Goal: Find specific page/section: Find specific page/section

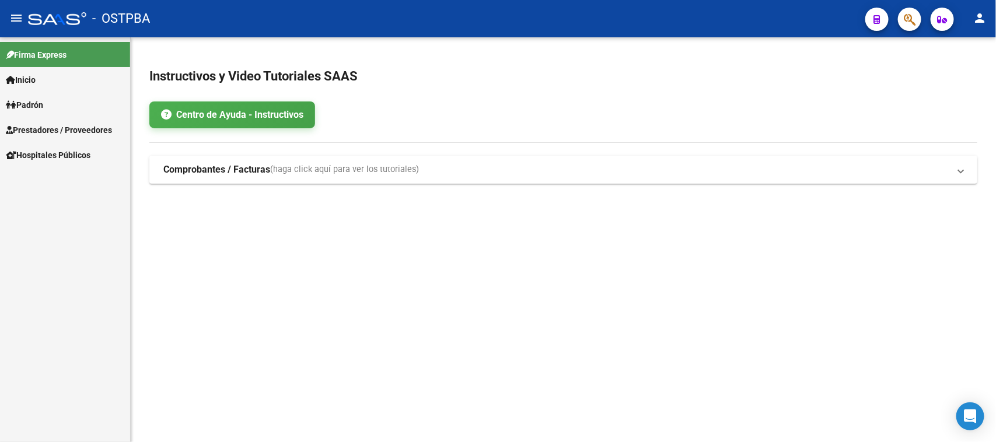
click at [19, 163] on link "Hospitales Públicos" at bounding box center [65, 154] width 130 height 25
click at [32, 176] on link "Notificaciones Internación" at bounding box center [65, 179] width 130 height 25
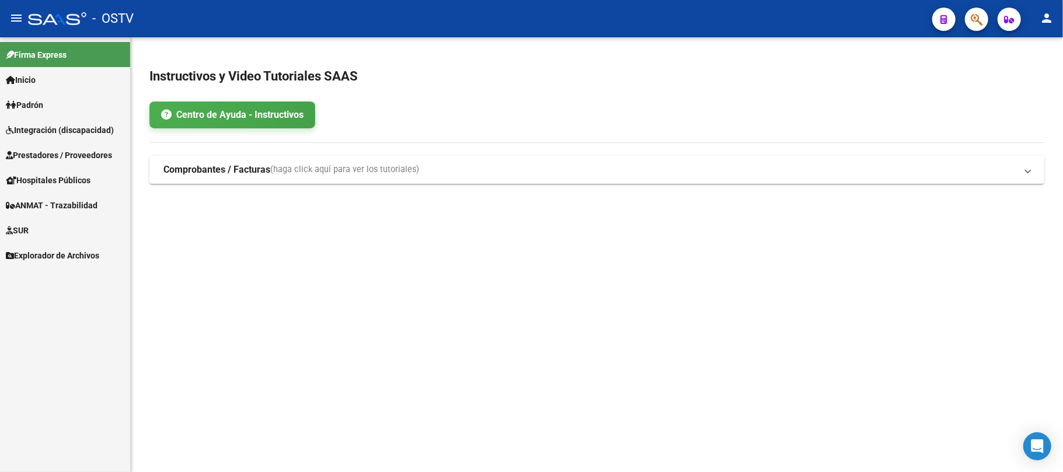
click at [65, 182] on span "Hospitales Públicos" at bounding box center [48, 180] width 85 height 13
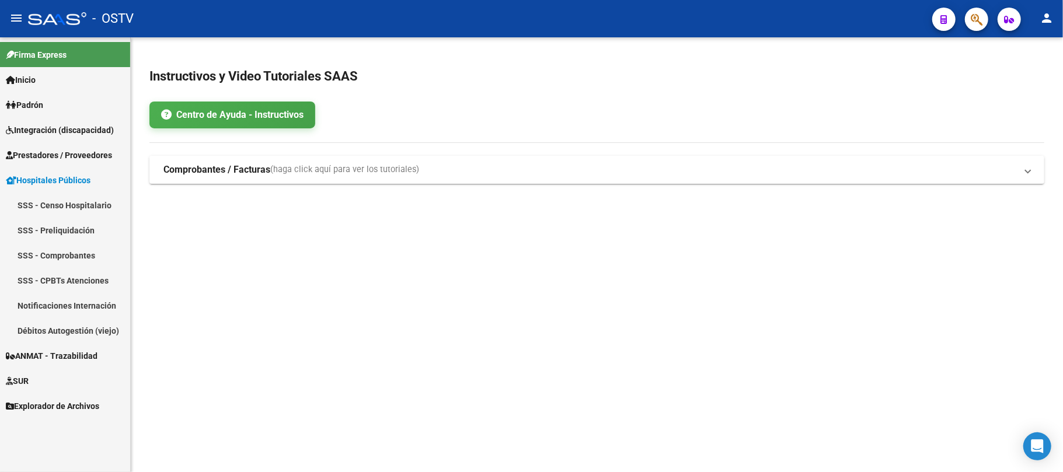
click at [78, 306] on link "Notificaciones Internación" at bounding box center [65, 305] width 130 height 25
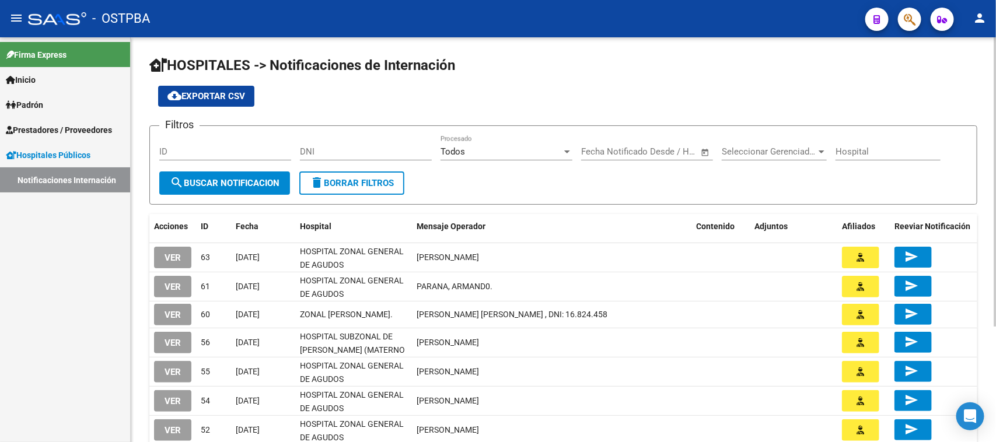
click at [516, 60] on h1 "HOSPITALES -> Notificaciones de Internación" at bounding box center [563, 66] width 828 height 20
click at [972, 410] on icon "Open Intercom Messenger" at bounding box center [970, 416] width 13 height 15
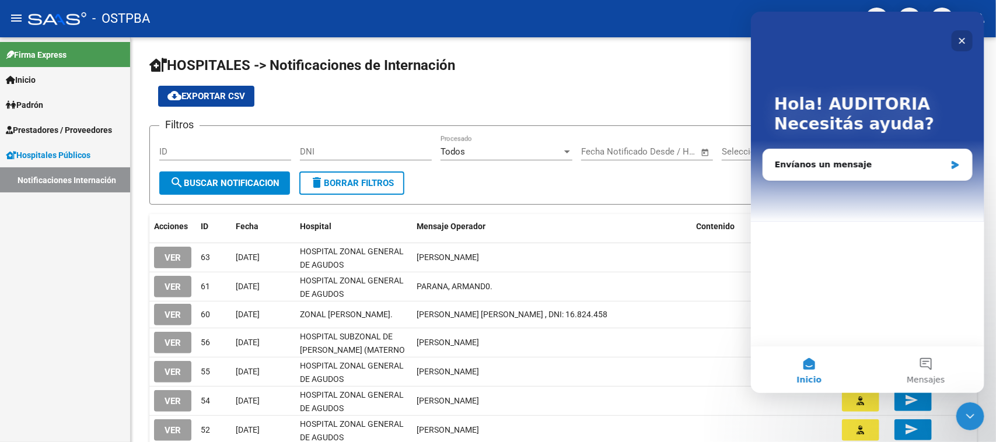
click at [964, 40] on icon "Cerrar" at bounding box center [961, 40] width 9 height 9
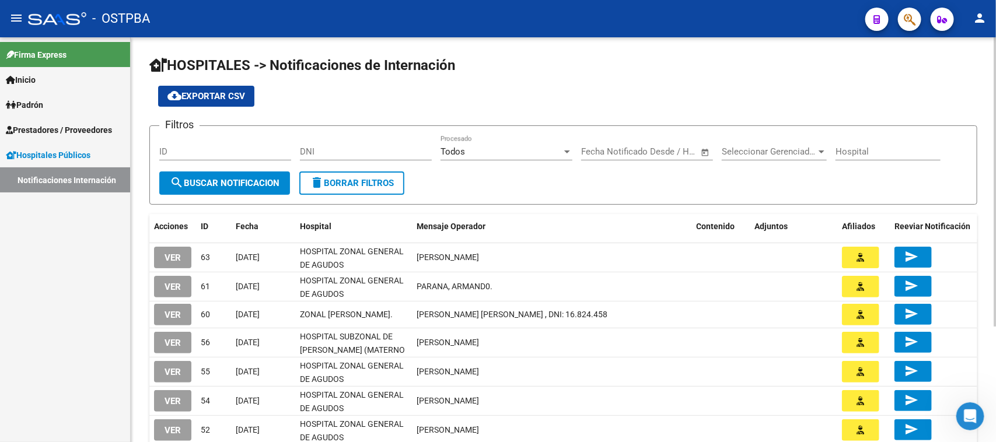
click at [879, 82] on app-list-header "HOSPITALES -> Notificaciones de Internación cloud_download Exportar CSV Filtros…" at bounding box center [563, 130] width 828 height 149
click at [22, 18] on mat-icon "menu" at bounding box center [16, 18] width 14 height 14
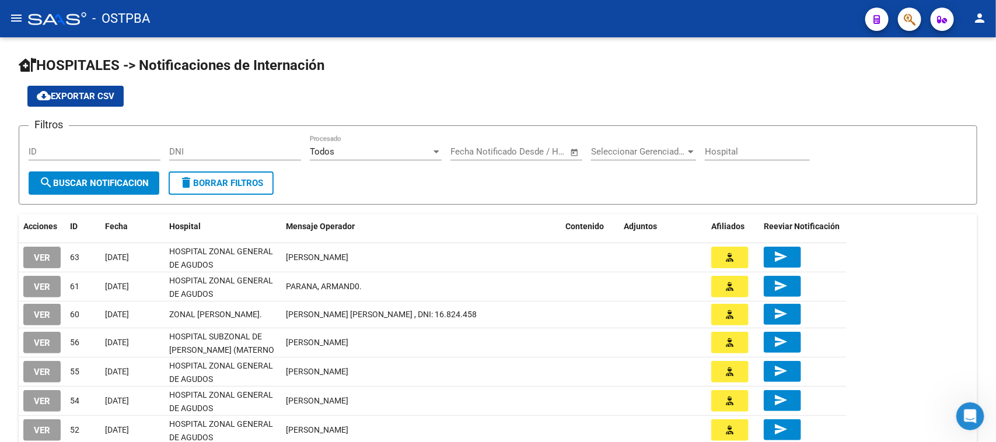
click at [22, 18] on mat-icon "menu" at bounding box center [16, 18] width 14 height 14
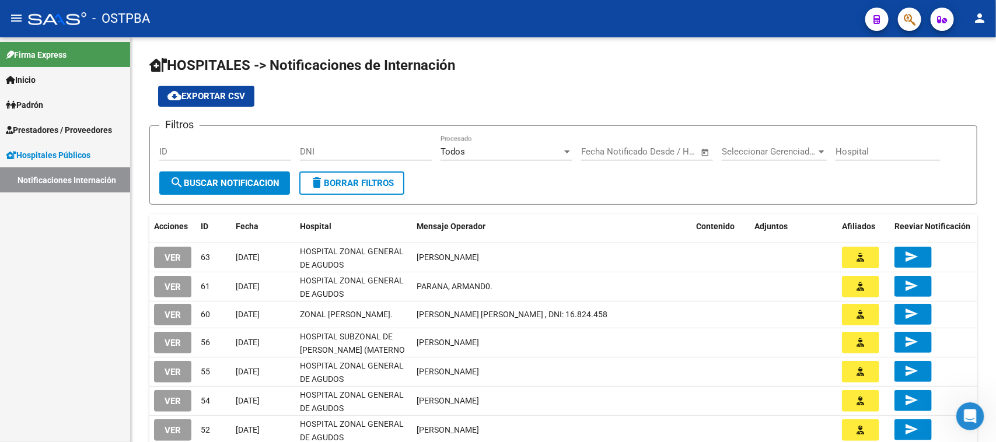
click at [22, 18] on mat-icon "menu" at bounding box center [16, 18] width 14 height 14
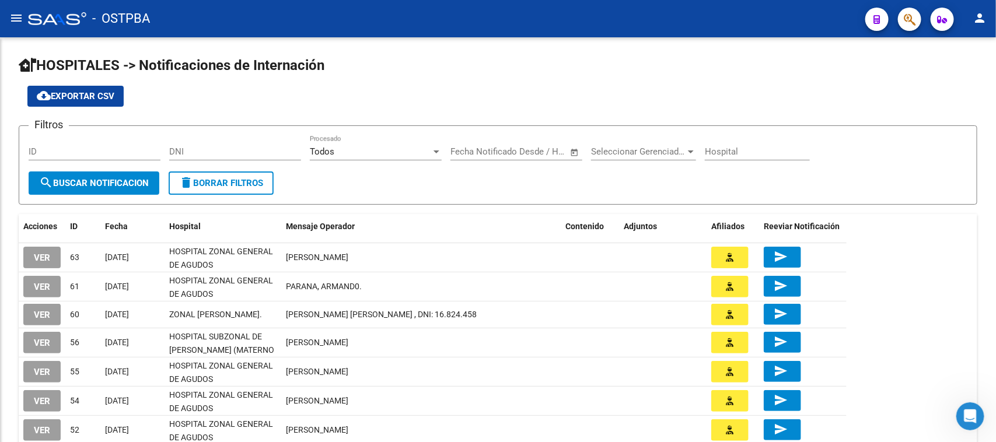
click at [22, 18] on mat-icon "menu" at bounding box center [16, 18] width 14 height 14
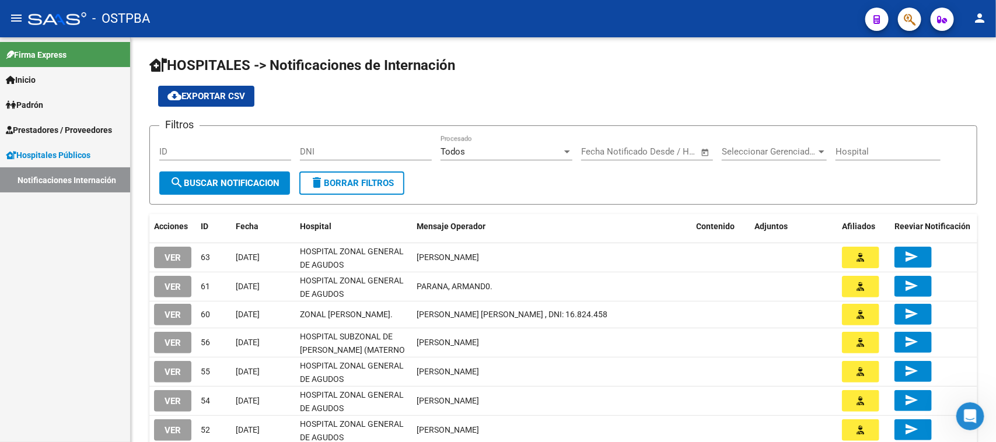
click at [973, 21] on mat-icon "person" at bounding box center [980, 18] width 14 height 14
click at [762, 65] on div at bounding box center [498, 221] width 996 height 442
